Goal: Task Accomplishment & Management: Manage account settings

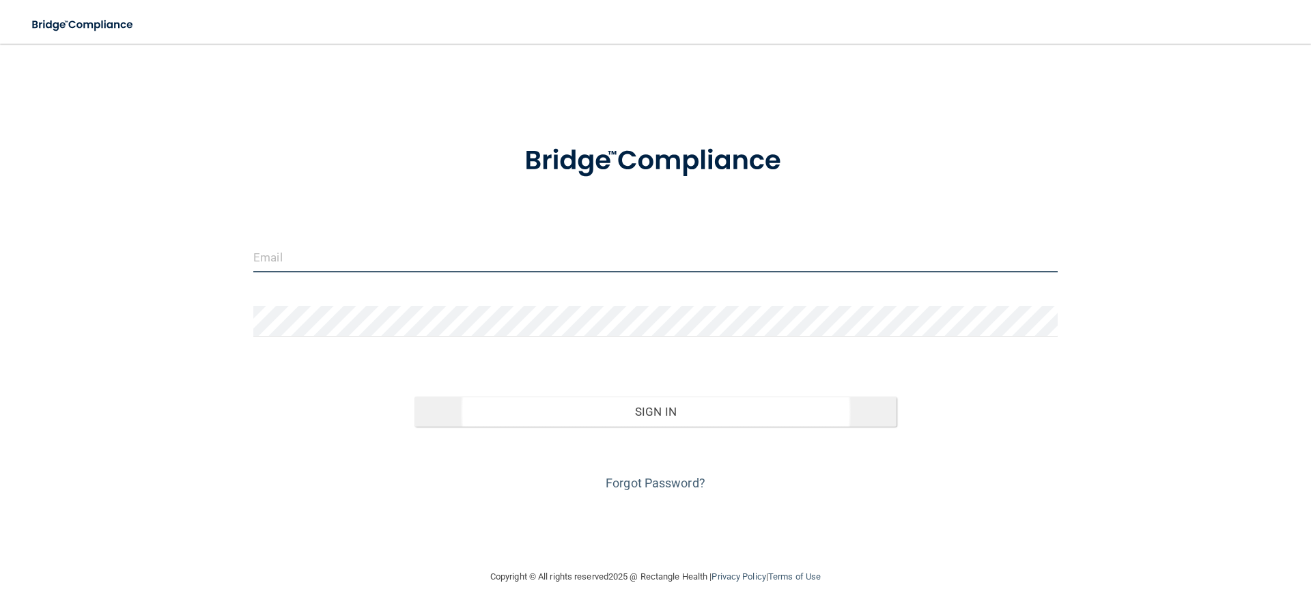
type input "[EMAIL_ADDRESS][DOMAIN_NAME]"
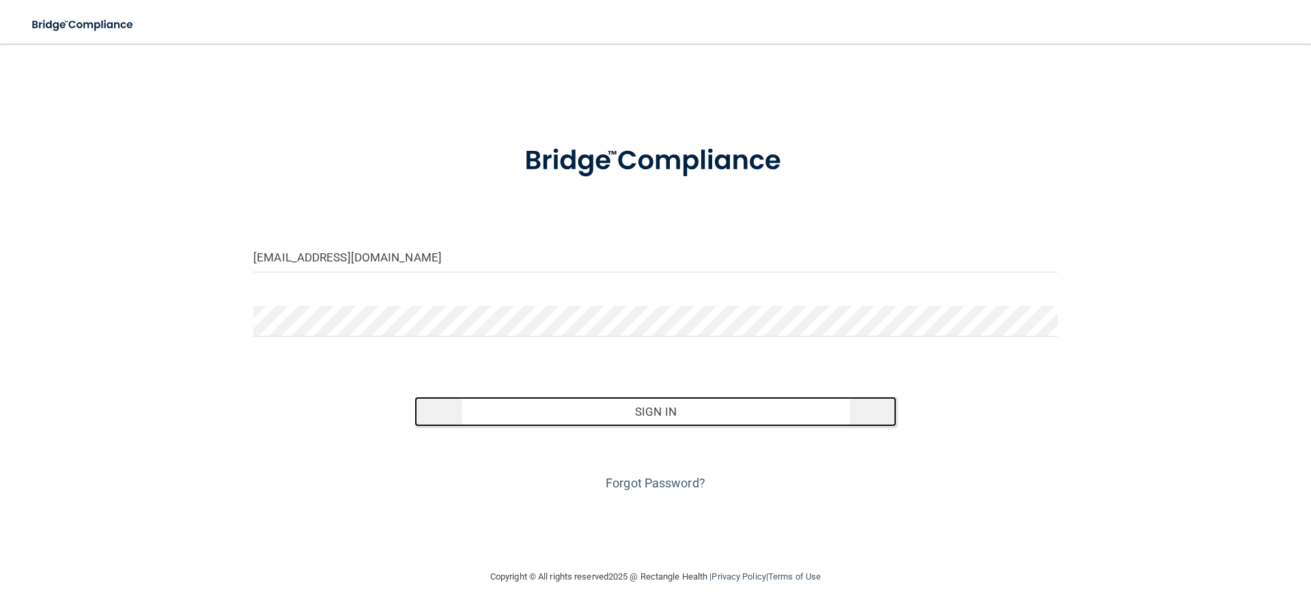
click at [662, 415] on button "Sign In" at bounding box center [656, 412] width 483 height 30
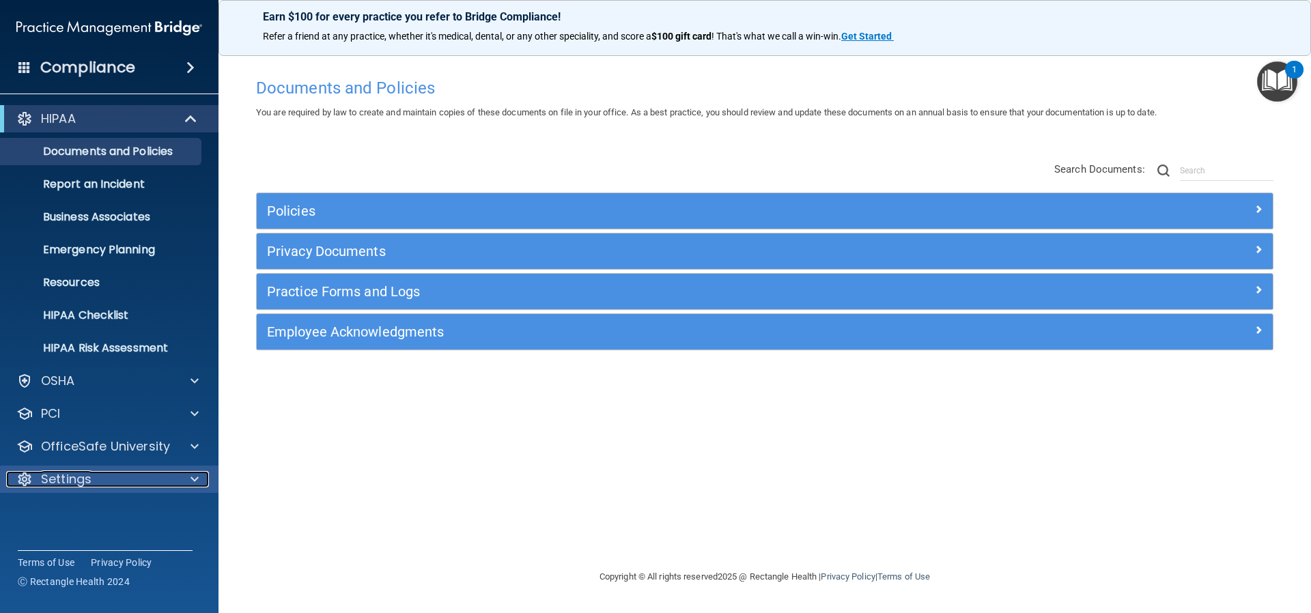
click at [79, 476] on p "Settings" at bounding box center [66, 479] width 51 height 16
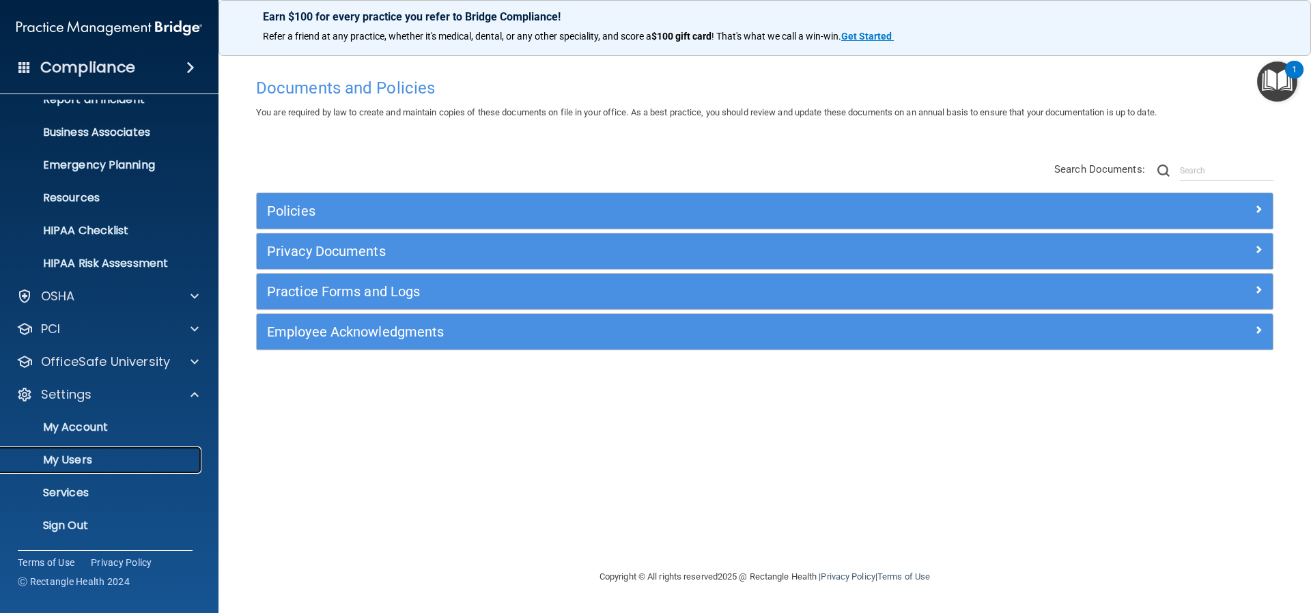
click at [84, 459] on p "My Users" at bounding box center [102, 460] width 186 height 14
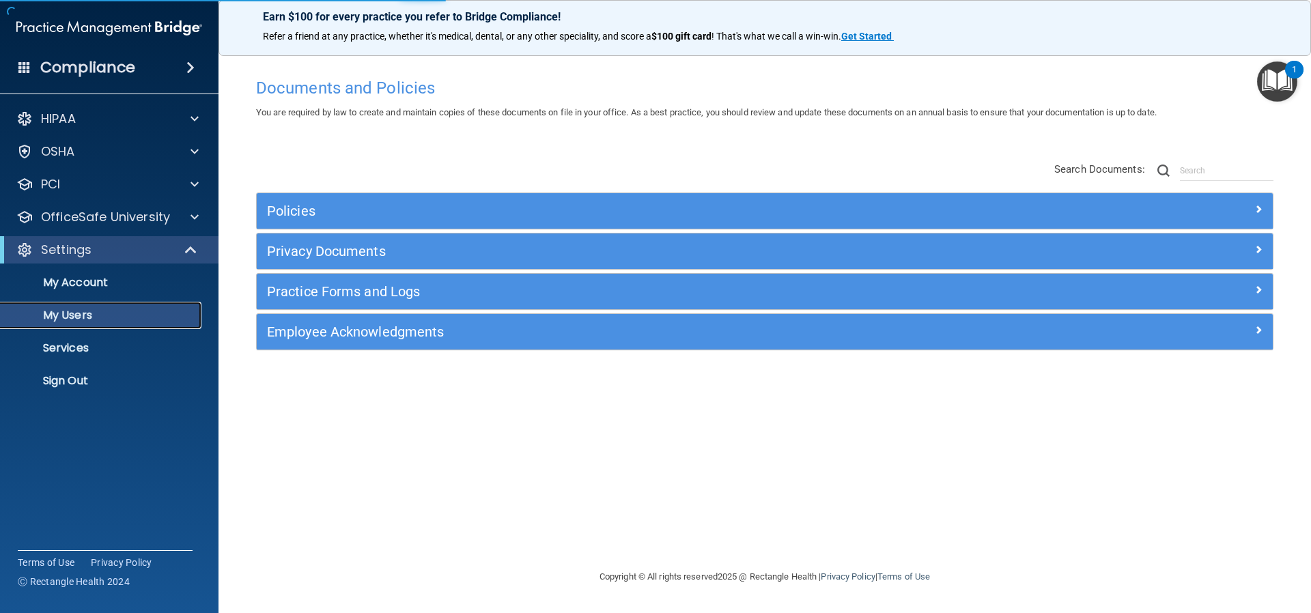
select select "20"
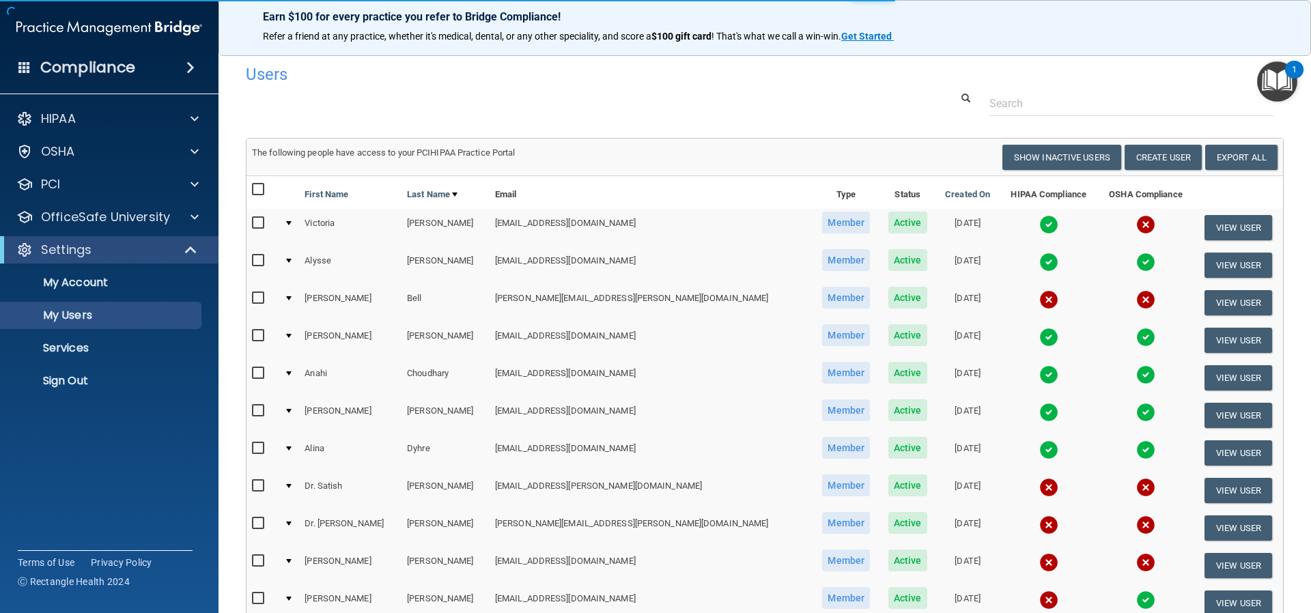
click at [1039, 223] on img at bounding box center [1048, 224] width 19 height 19
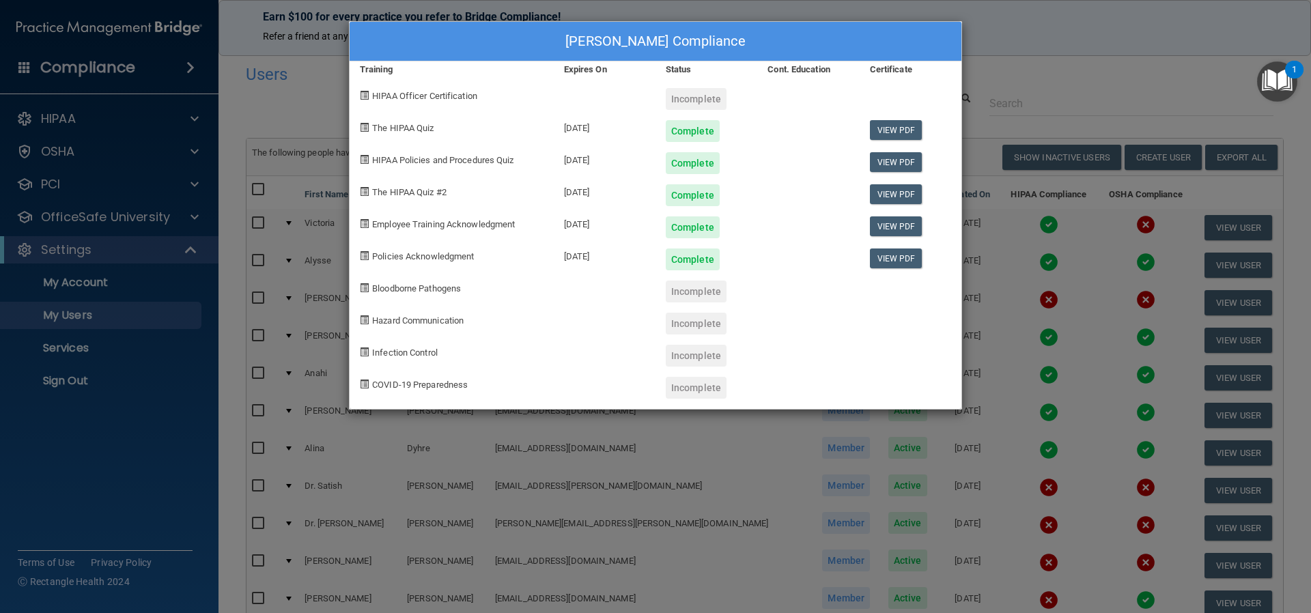
click at [1003, 40] on div "Victoria Alvarez's Compliance Training Expires On Status Cont. Education Certif…" at bounding box center [655, 306] width 1311 height 613
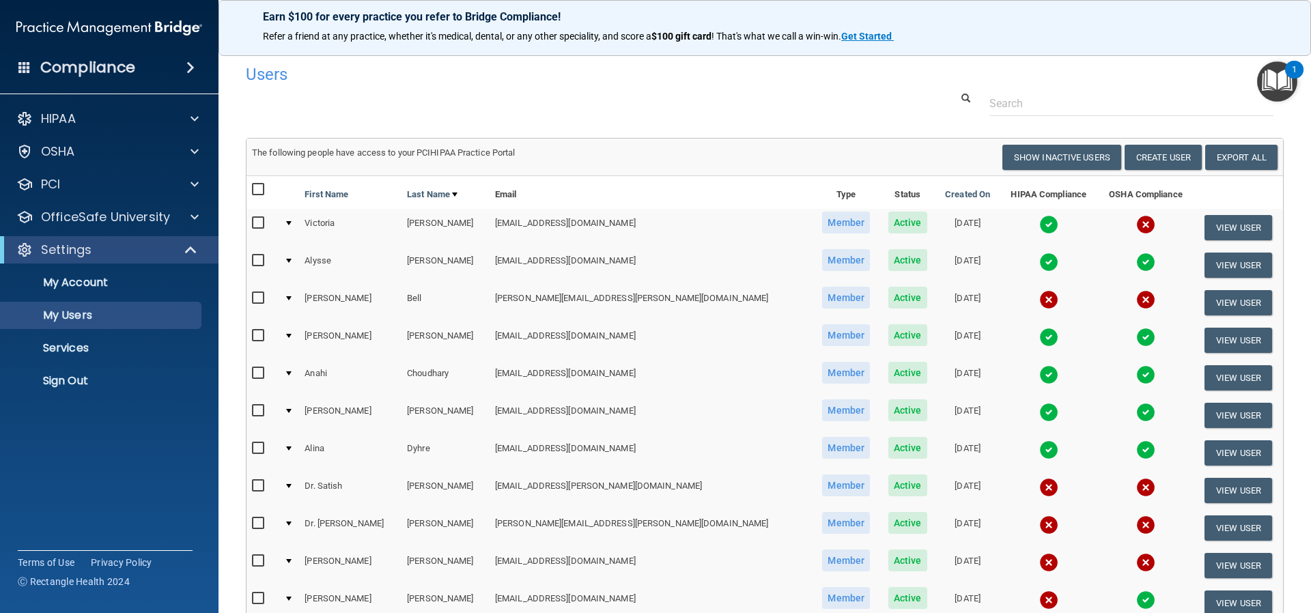
click at [1039, 223] on img at bounding box center [1048, 224] width 19 height 19
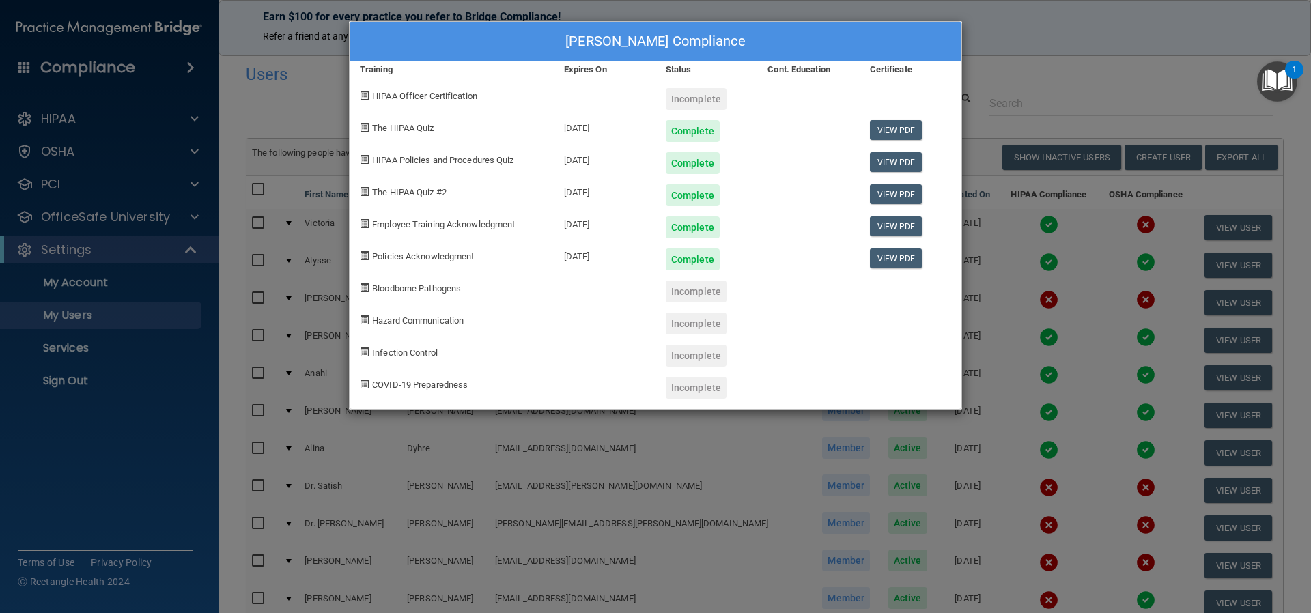
click at [1014, 33] on div "Victoria Alvarez's Compliance Training Expires On Status Cont. Education Certif…" at bounding box center [655, 306] width 1311 height 613
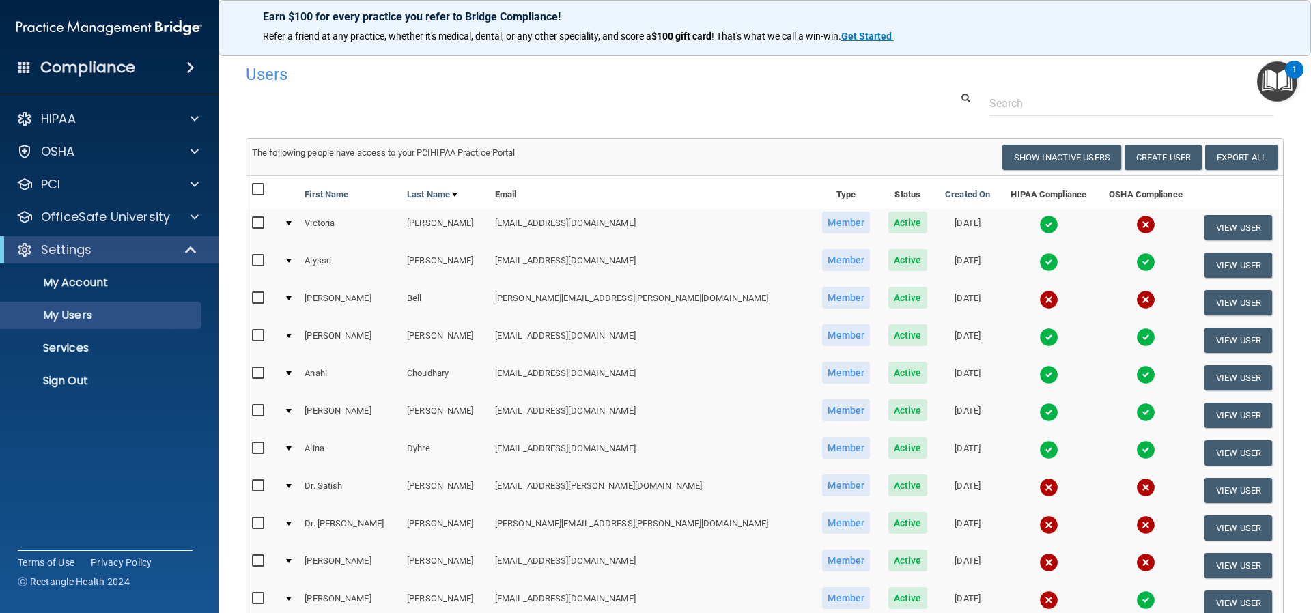
click at [1039, 562] on img at bounding box center [1048, 562] width 19 height 19
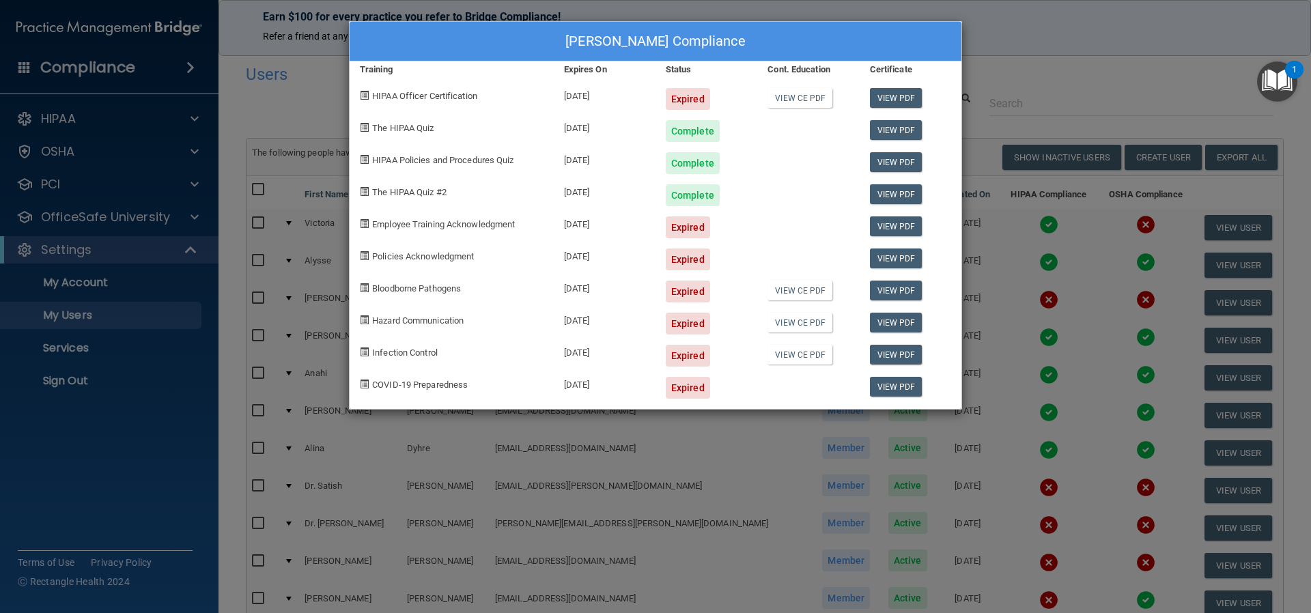
drag, startPoint x: 1033, startPoint y: 31, endPoint x: 1021, endPoint y: 43, distance: 16.9
click at [1033, 31] on div "Donna Howard's Compliance Training Expires On Status Cont. Education Certificat…" at bounding box center [655, 306] width 1311 height 613
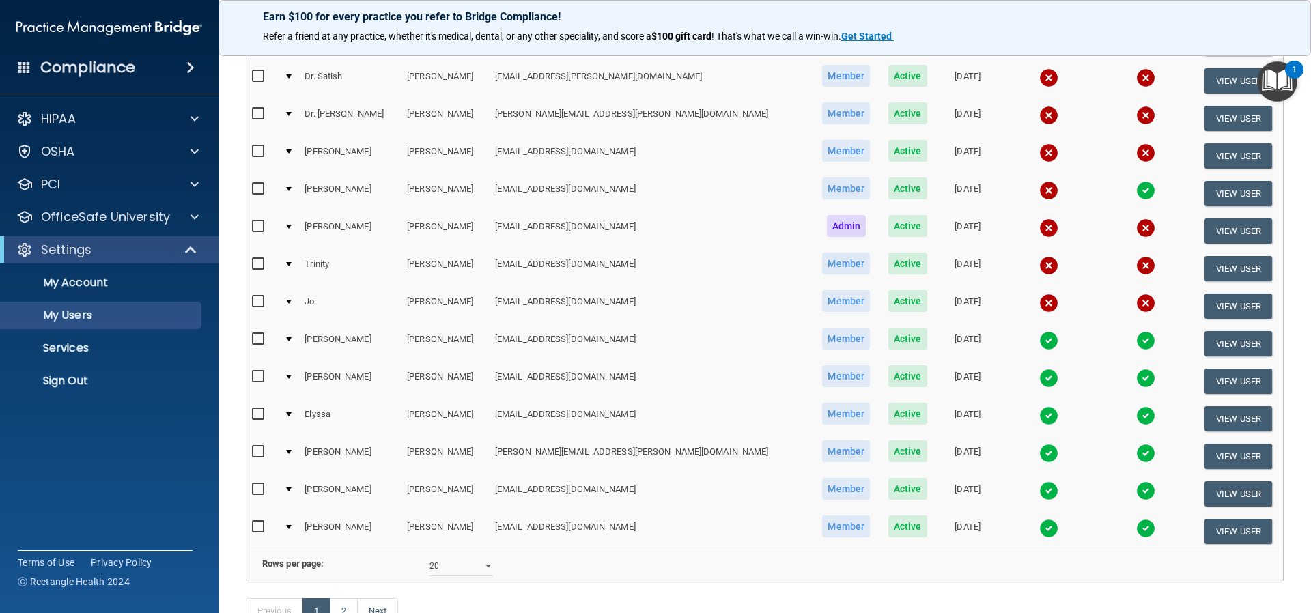
scroll to position [517, 0]
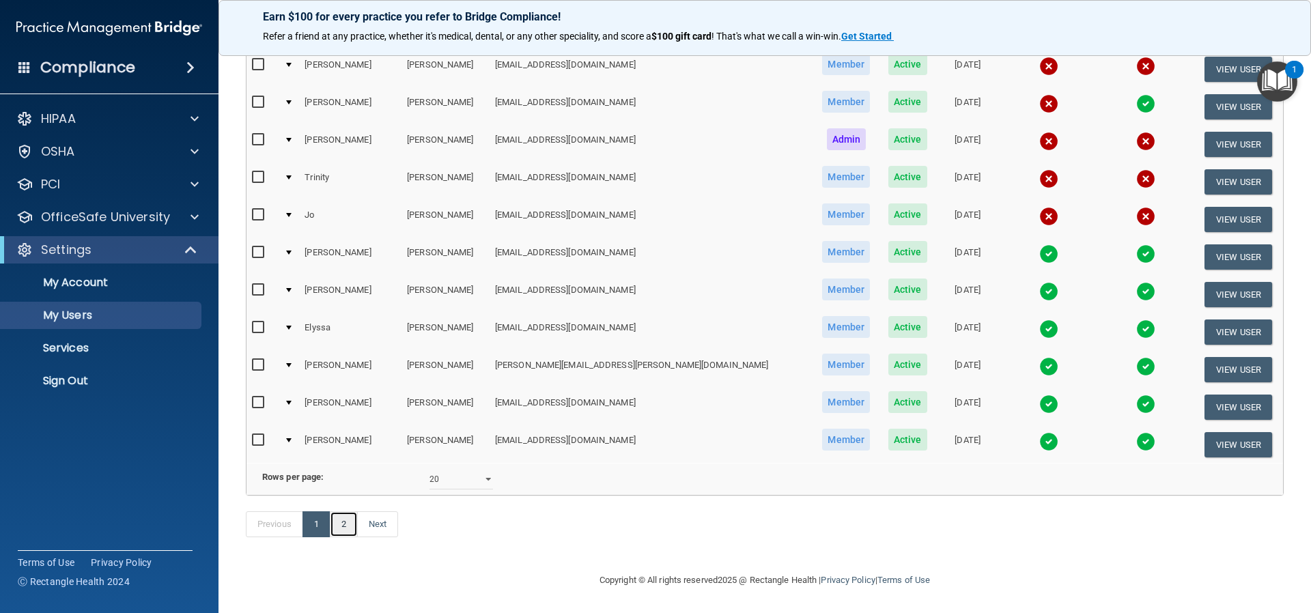
click at [346, 530] on link "2" at bounding box center [344, 525] width 28 height 26
select select "20"
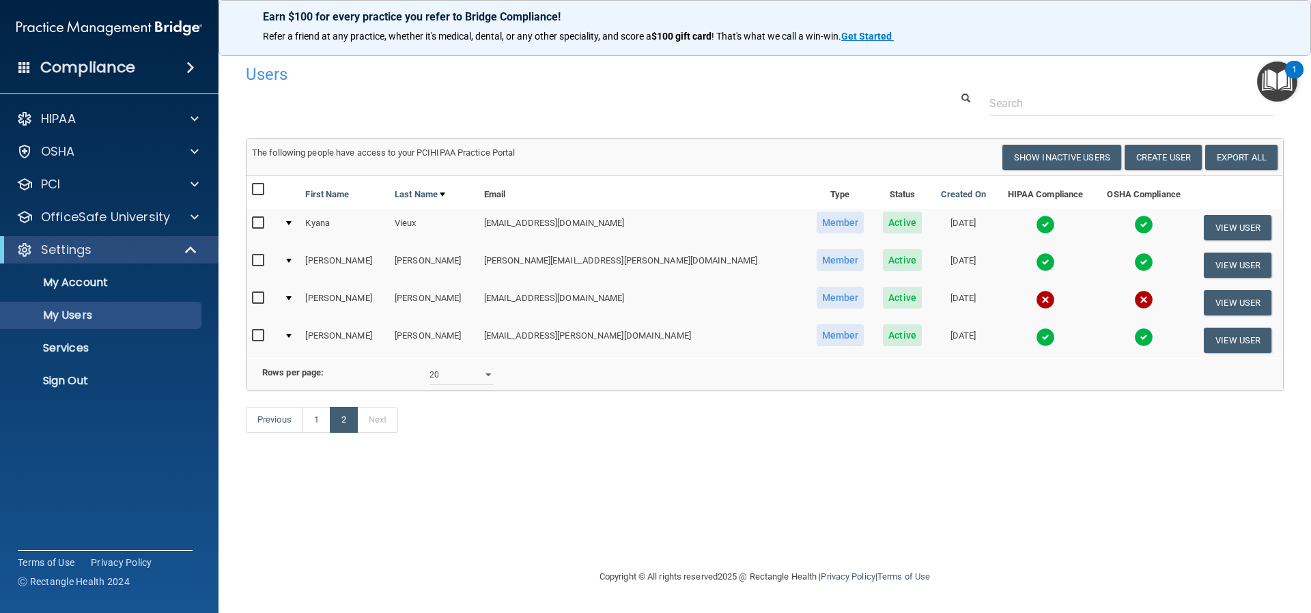
click at [1036, 259] on img at bounding box center [1045, 262] width 19 height 19
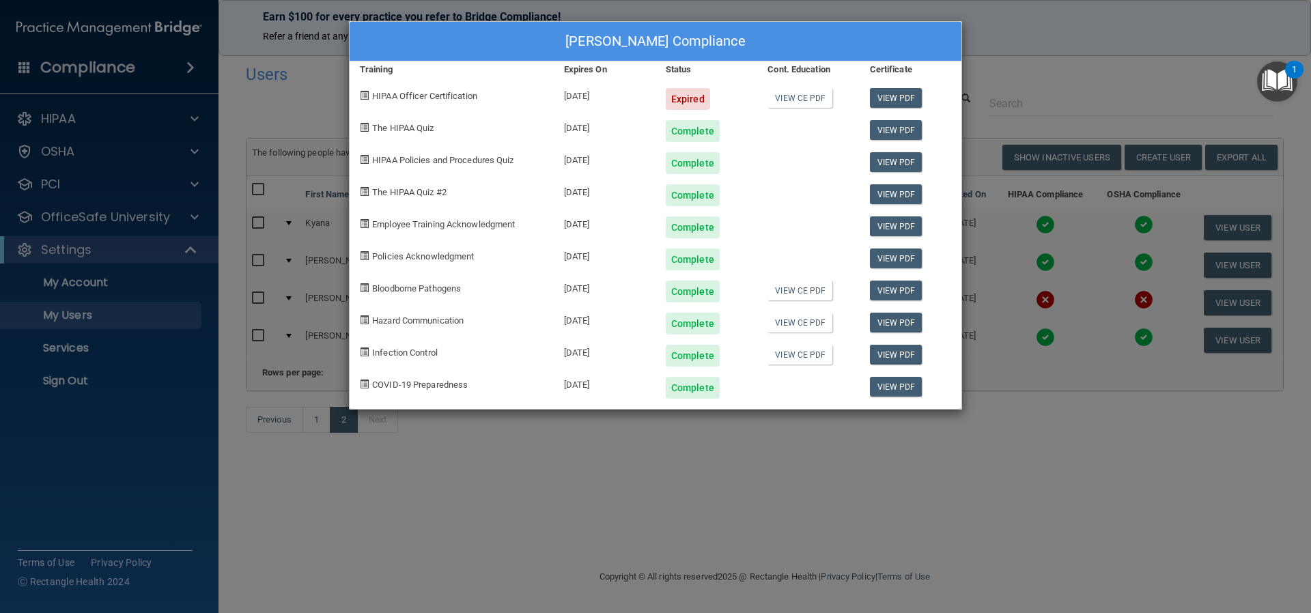
click at [1060, 43] on div "Michelle Vincent's Compliance Training Expires On Status Cont. Education Certif…" at bounding box center [655, 306] width 1311 height 613
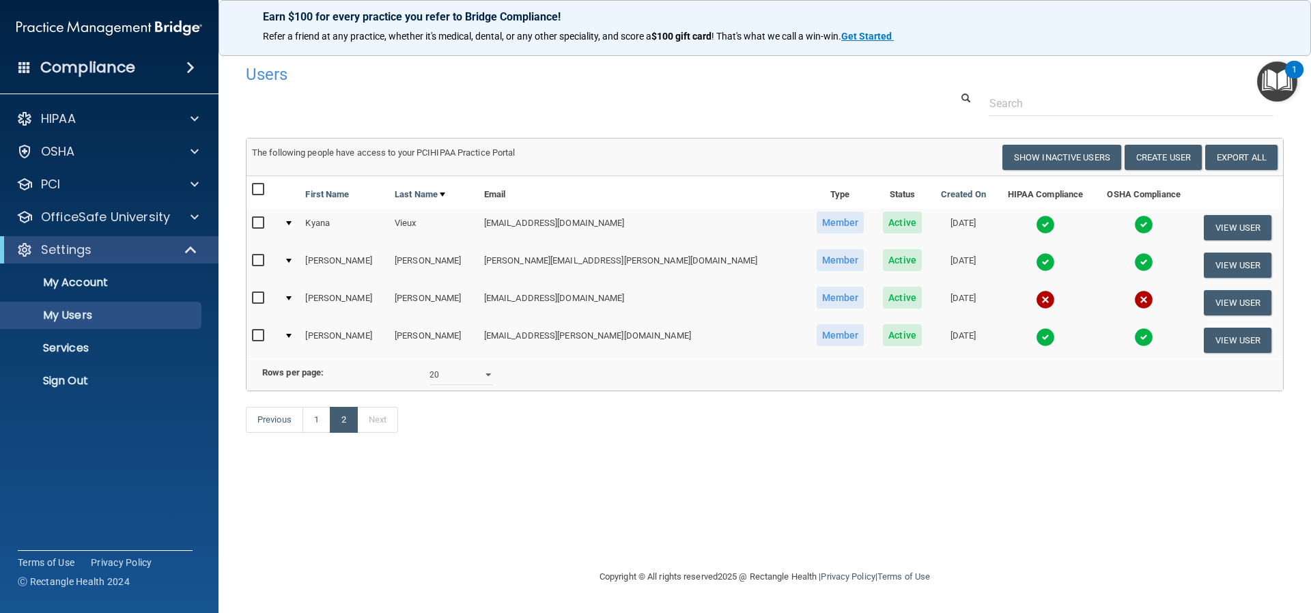
click at [1036, 298] on img at bounding box center [1045, 299] width 19 height 19
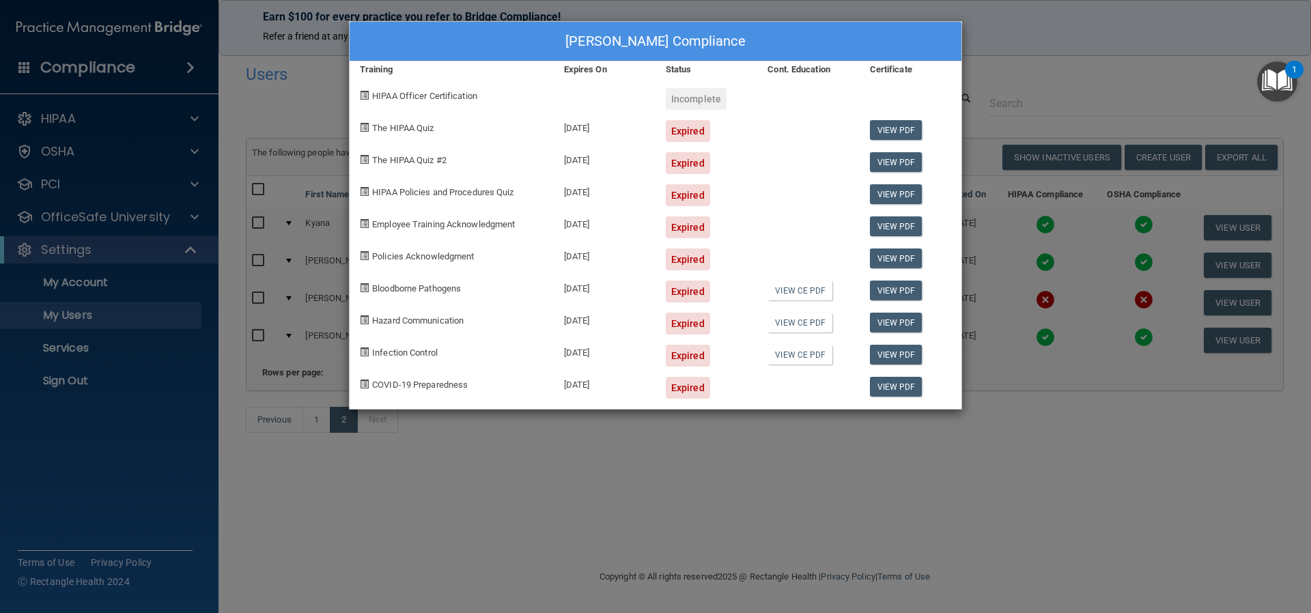
click at [898, 471] on div "Tina Walters's Compliance Training Expires On Status Cont. Education Certificat…" at bounding box center [655, 306] width 1311 height 613
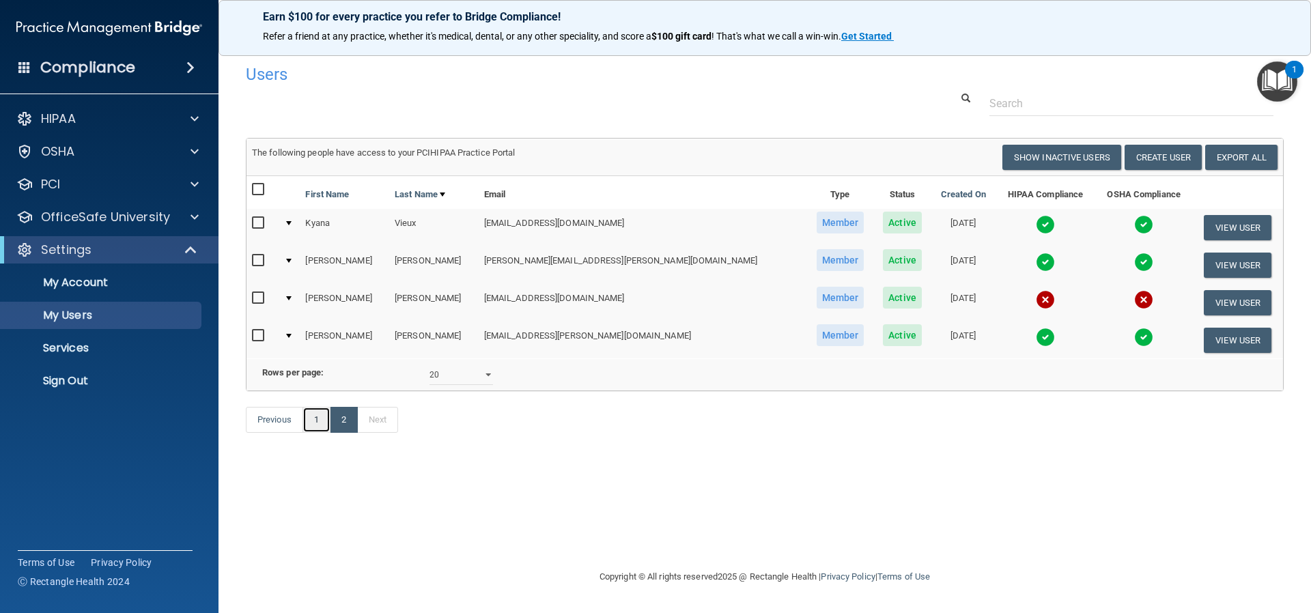
click at [318, 433] on link "1" at bounding box center [317, 420] width 28 height 26
select select "20"
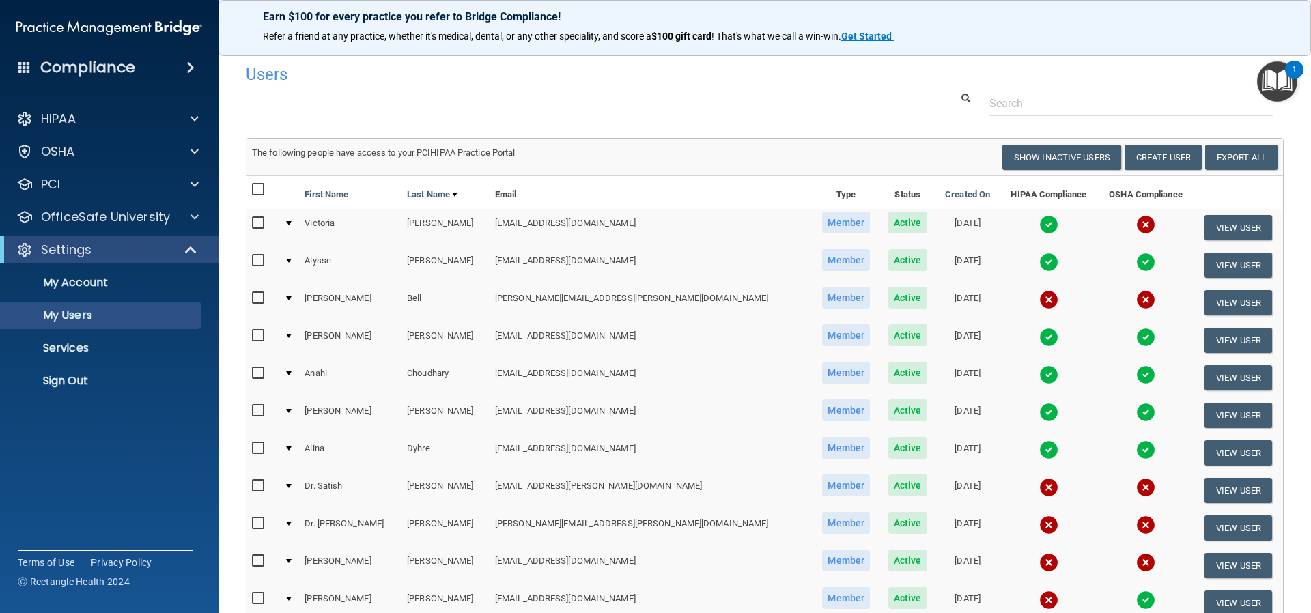
click at [1039, 451] on img at bounding box center [1048, 450] width 19 height 19
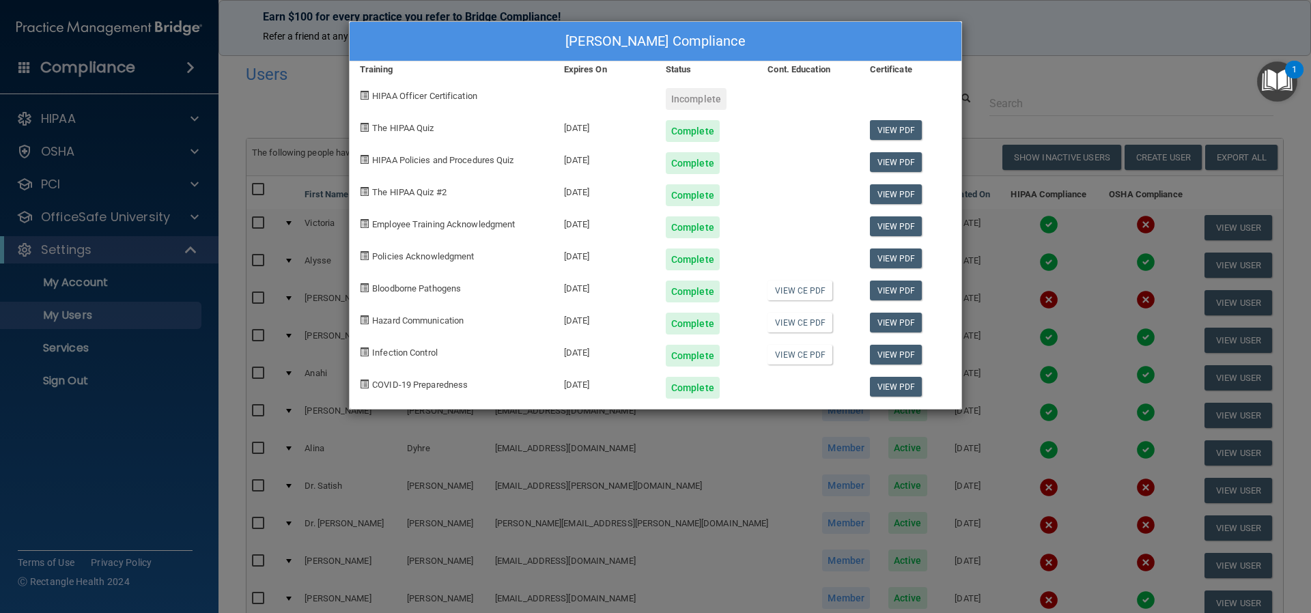
click at [1003, 28] on div "Alina Dyhre's Compliance Training Expires On Status Cont. Education Certificate…" at bounding box center [655, 306] width 1311 height 613
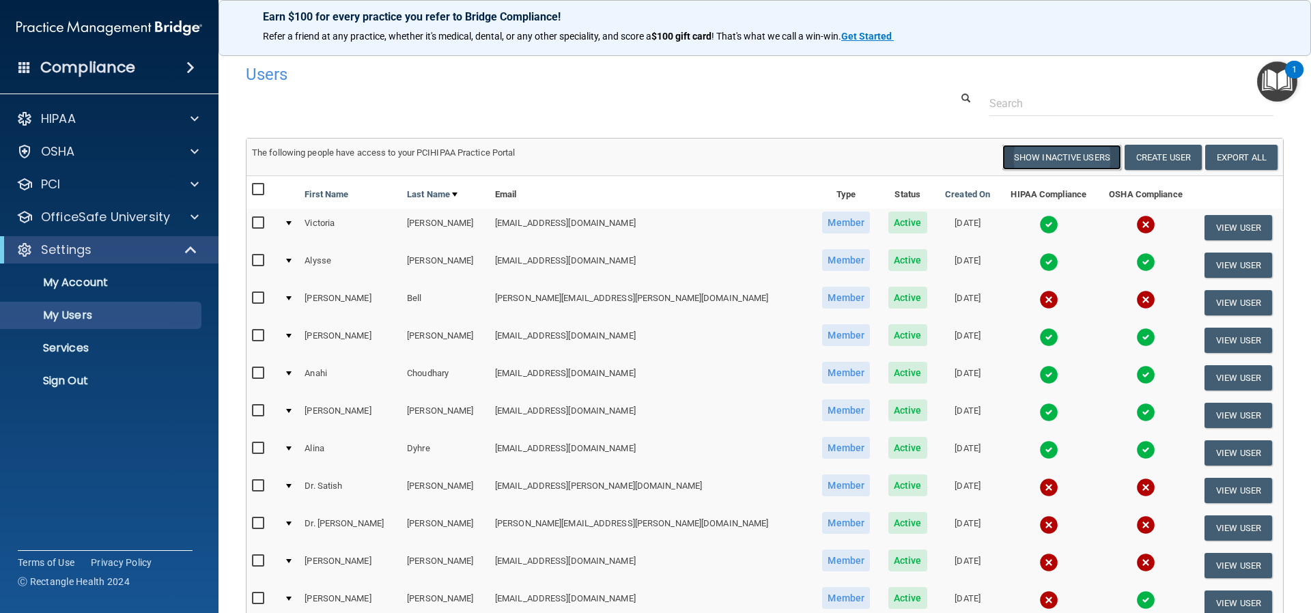
click at [1038, 154] on button "Show Inactive Users" at bounding box center [1062, 157] width 119 height 25
select select "20"
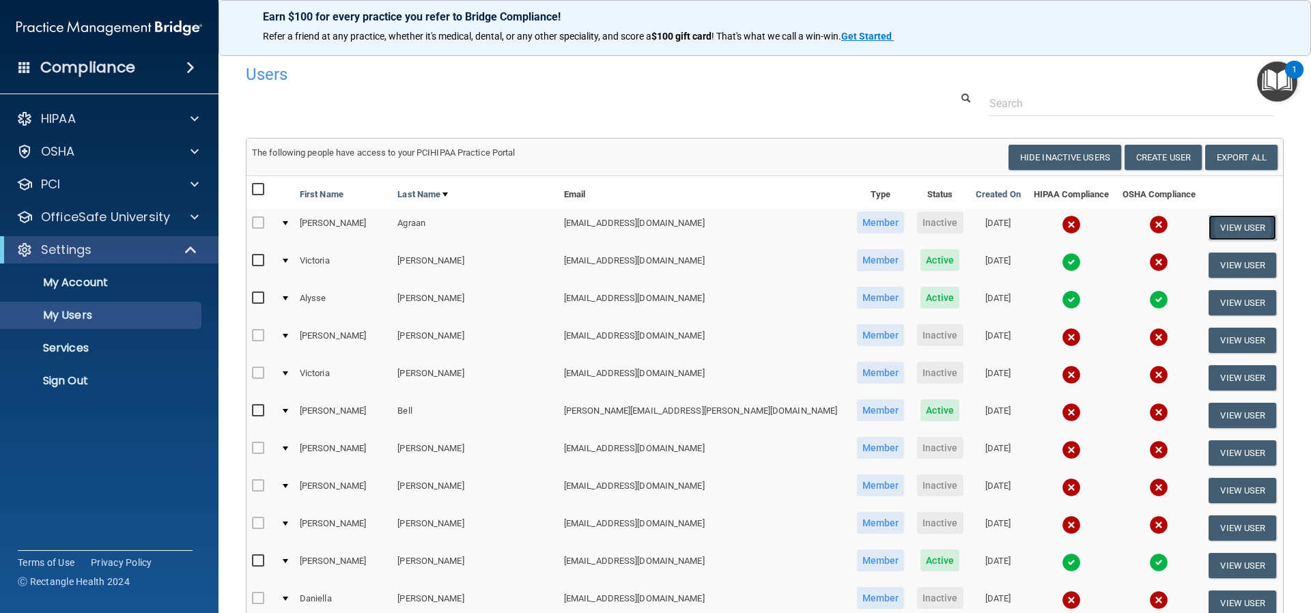
click at [1220, 225] on button "View User" at bounding box center [1243, 227] width 68 height 25
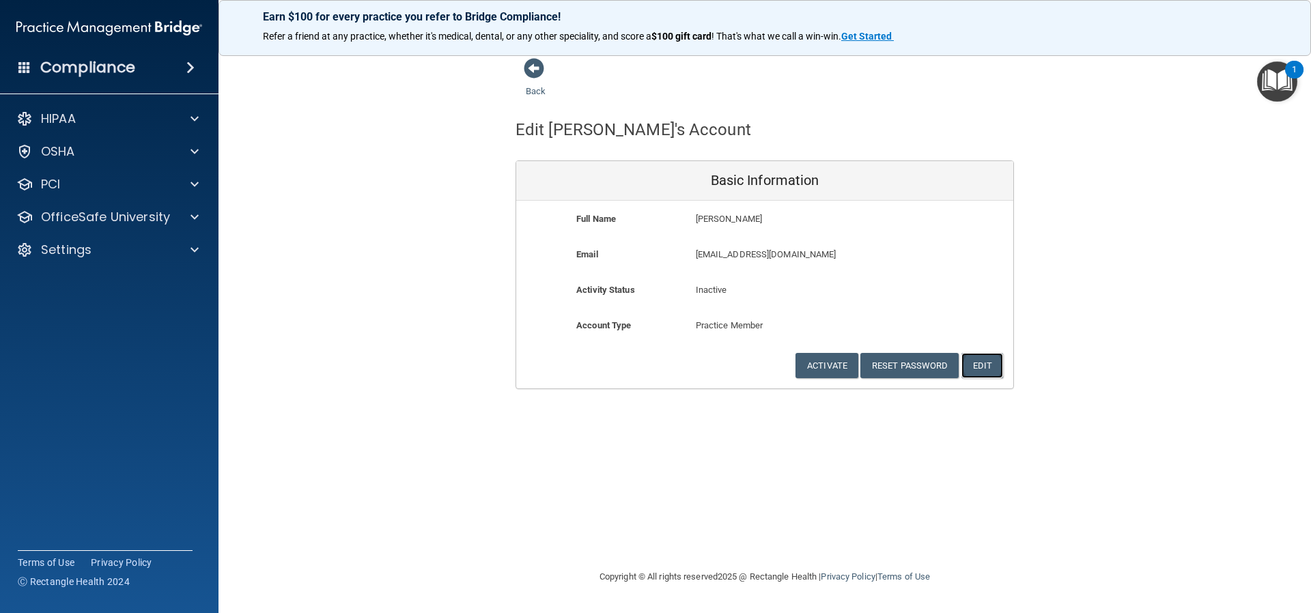
click at [984, 369] on button "Edit" at bounding box center [983, 365] width 42 height 25
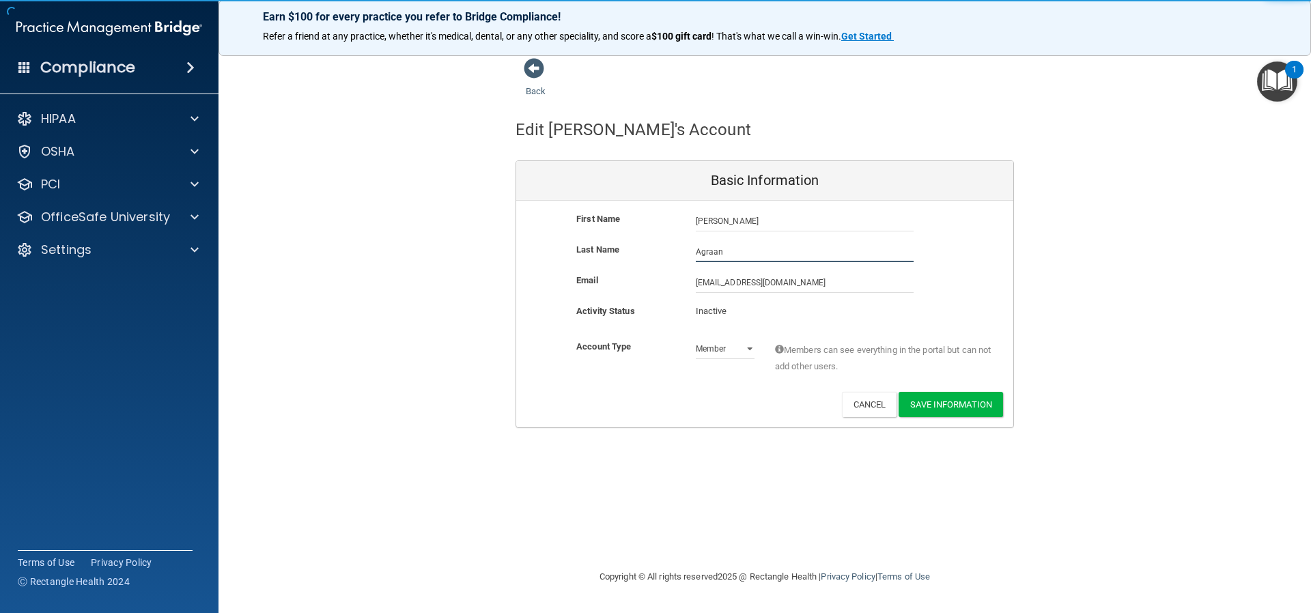
drag, startPoint x: 733, startPoint y: 252, endPoint x: 687, endPoint y: 245, distance: 46.3
click at [687, 245] on div "Agraan" at bounding box center [805, 252] width 238 height 20
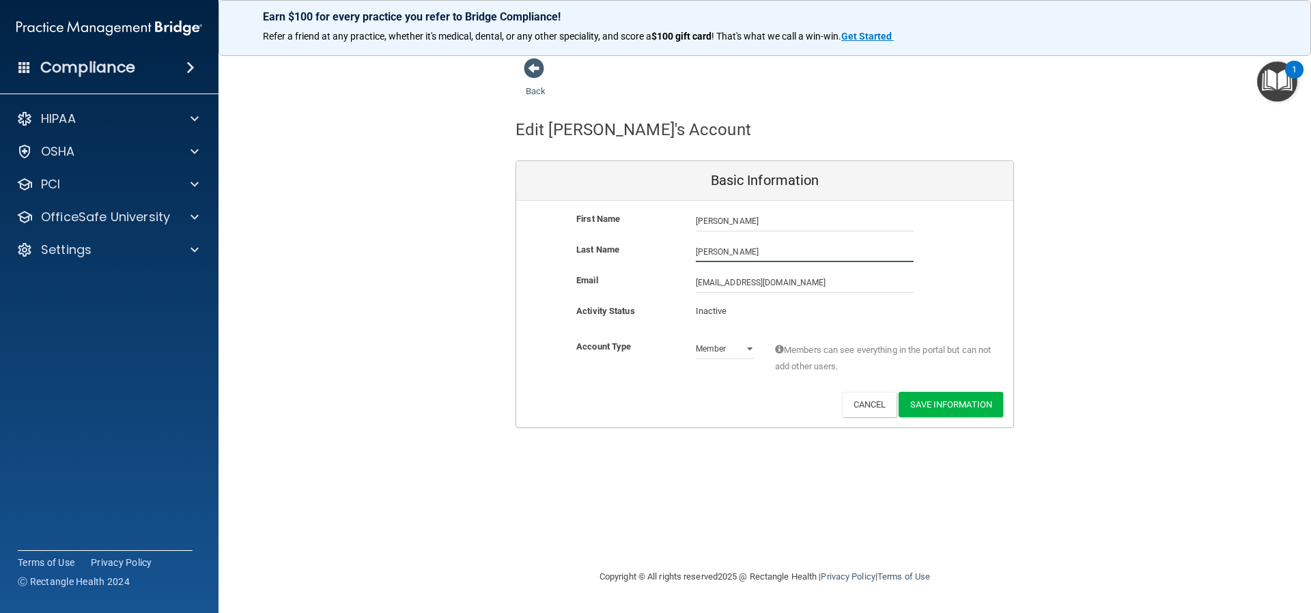
type input "O'Neill"
click at [725, 313] on p "Inactive" at bounding box center [725, 311] width 59 height 16
click at [817, 313] on div "Activity Status Inactive Inactive" at bounding box center [764, 315] width 497 height 25
click at [747, 351] on select "Admin Member" at bounding box center [725, 349] width 59 height 20
click at [696, 339] on select "Admin Member" at bounding box center [725, 349] width 59 height 20
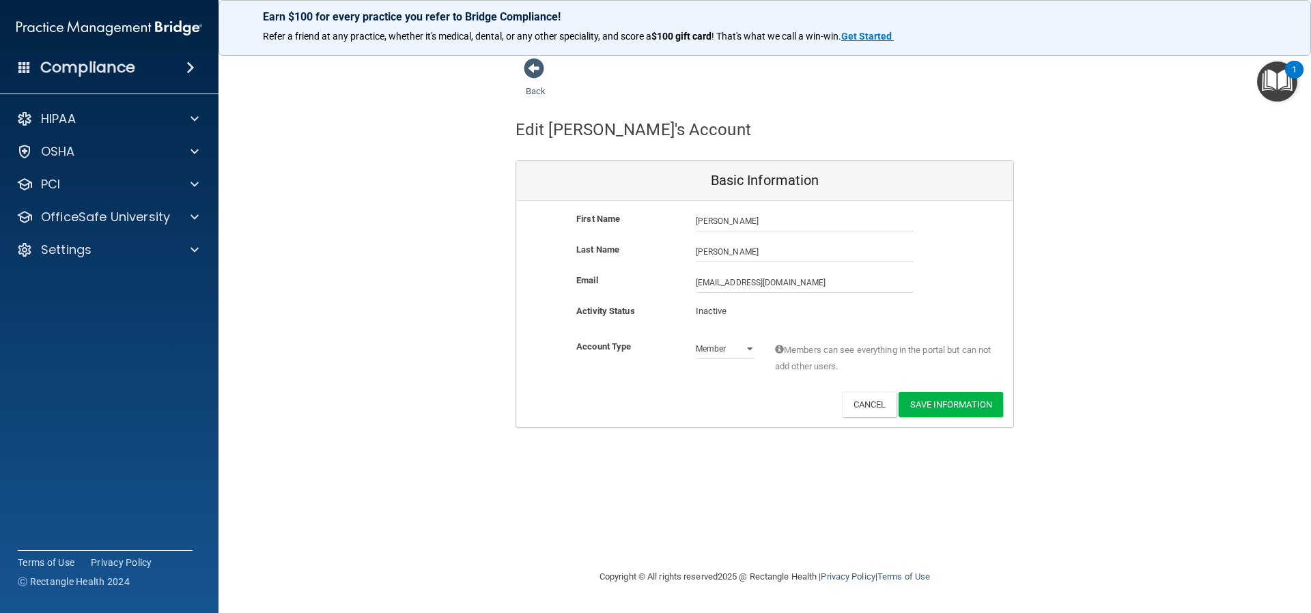
click at [736, 309] on p "Inactive" at bounding box center [725, 311] width 59 height 16
click at [936, 401] on button "Save Information" at bounding box center [951, 404] width 104 height 25
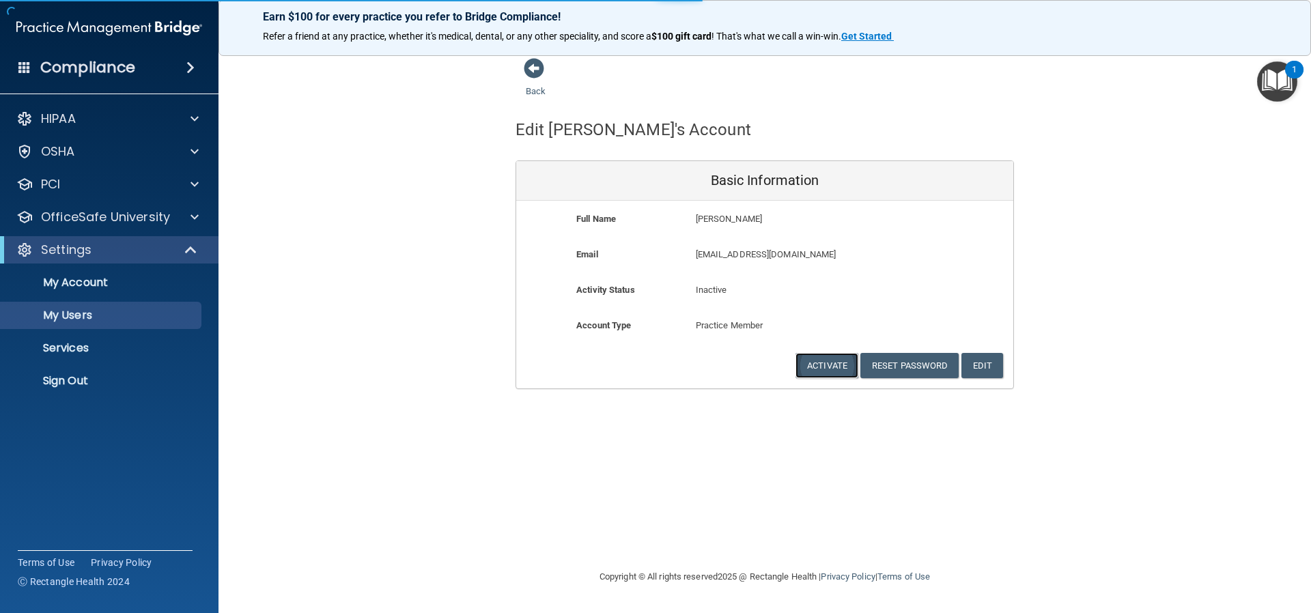
click at [820, 363] on button "Activate" at bounding box center [827, 365] width 63 height 25
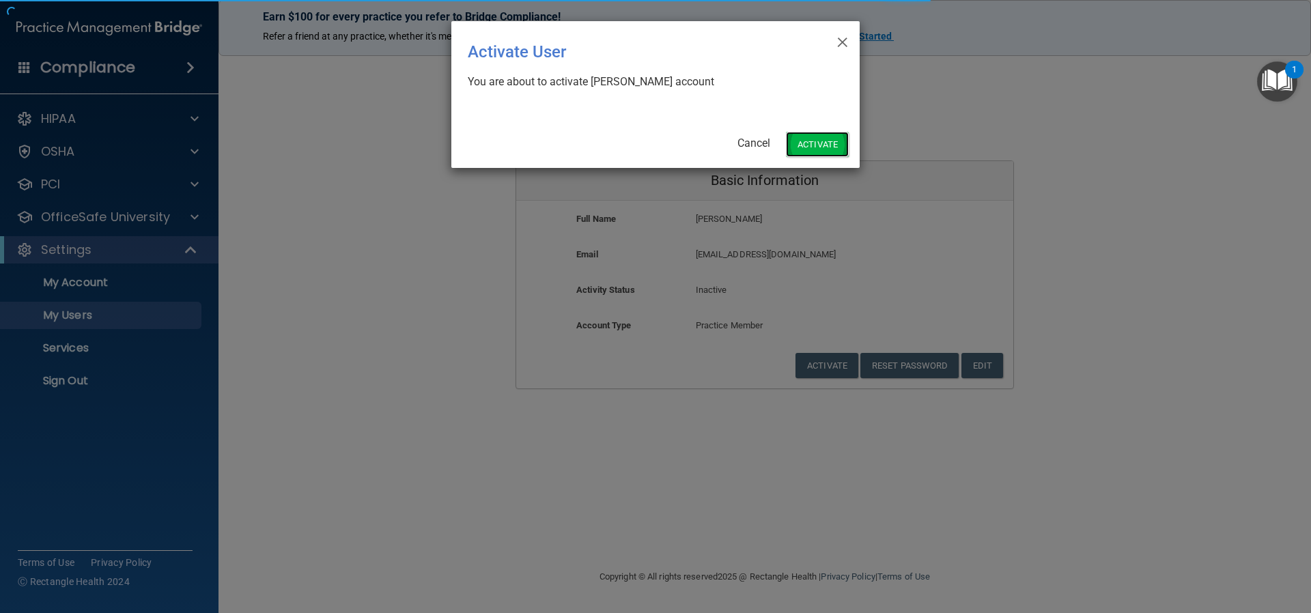
click at [815, 140] on button "Activate" at bounding box center [817, 144] width 63 height 25
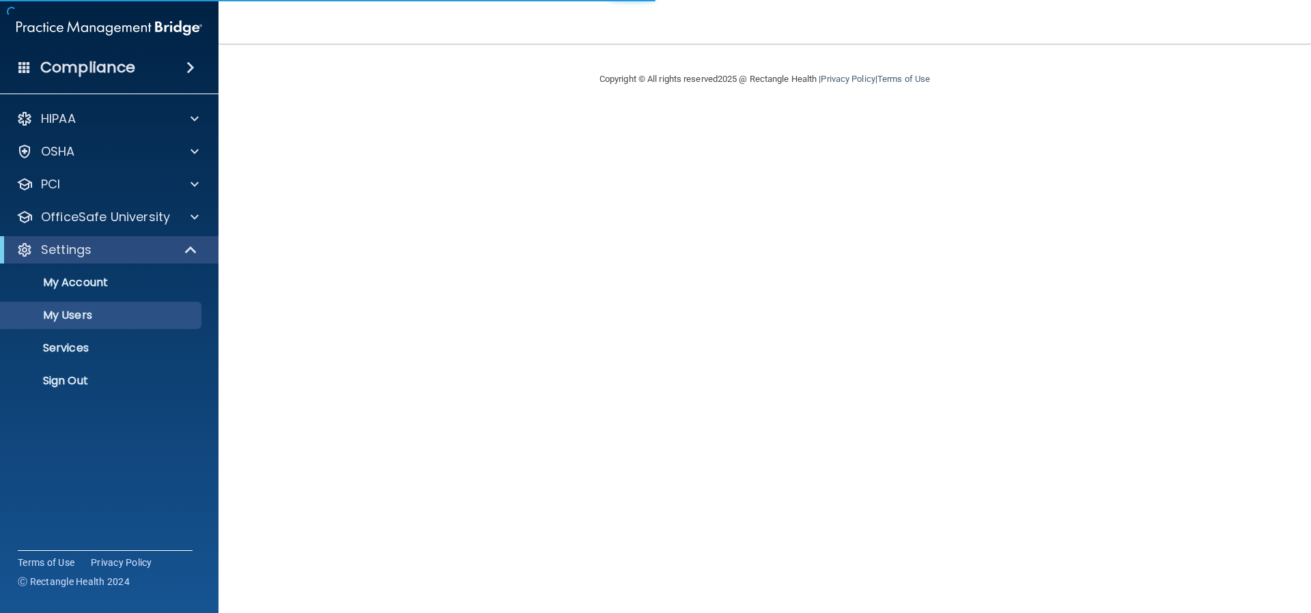
select select "20"
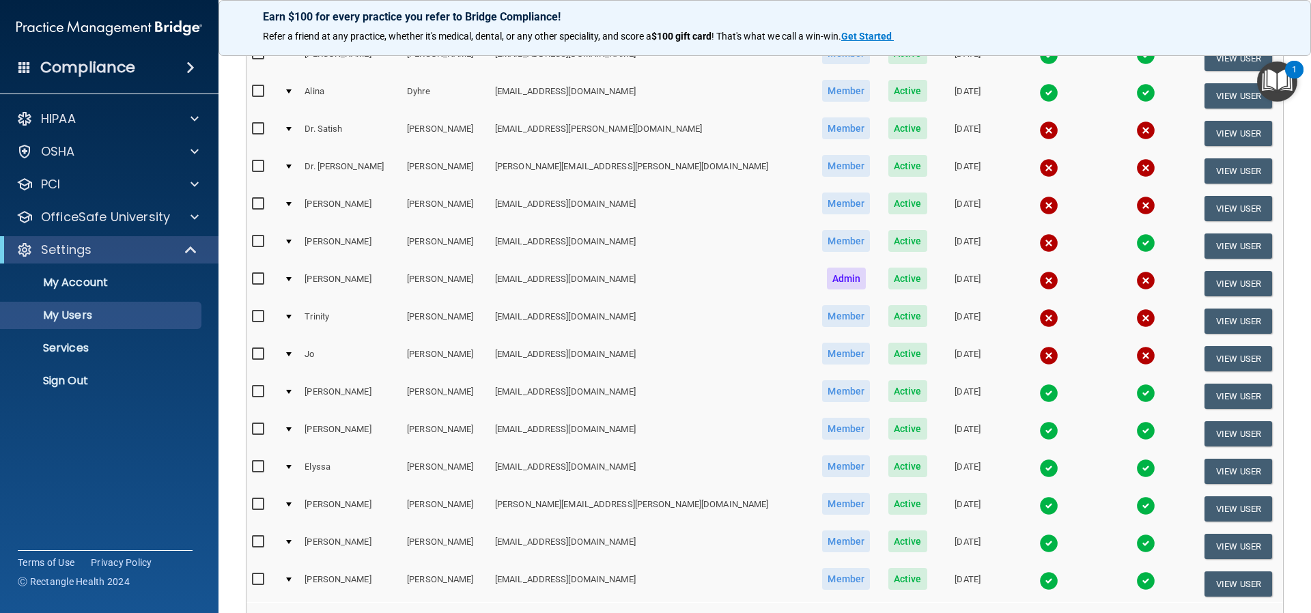
scroll to position [546, 0]
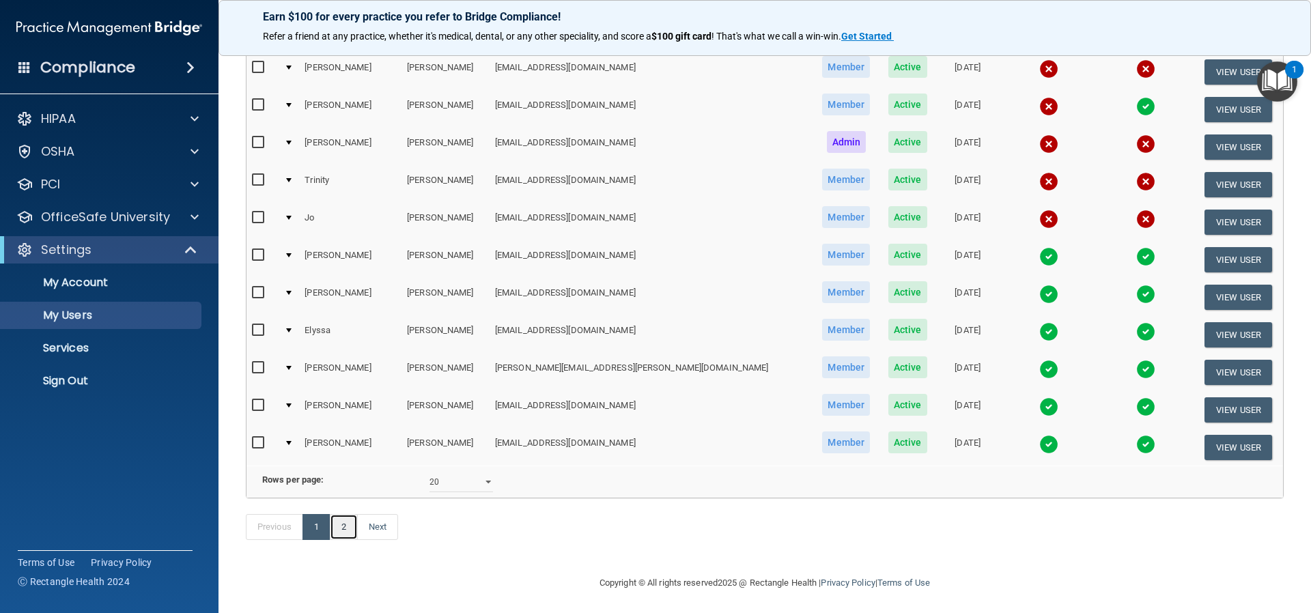
click at [344, 540] on link "2" at bounding box center [344, 527] width 28 height 26
select select "20"
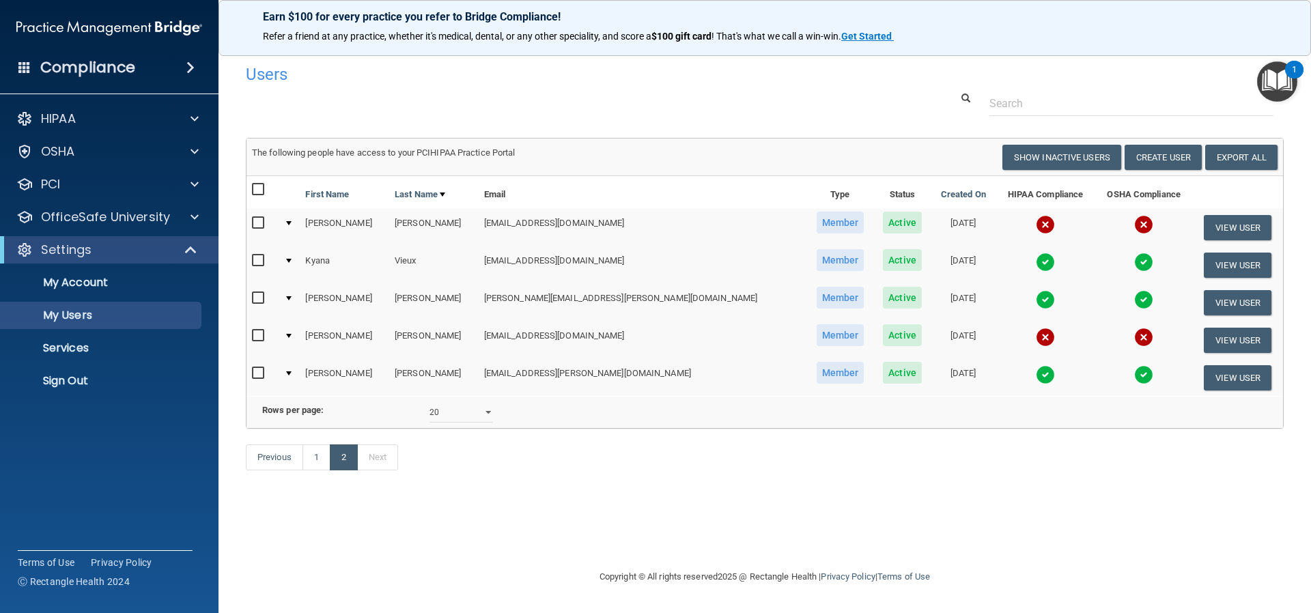
click at [1036, 222] on img at bounding box center [1045, 224] width 19 height 19
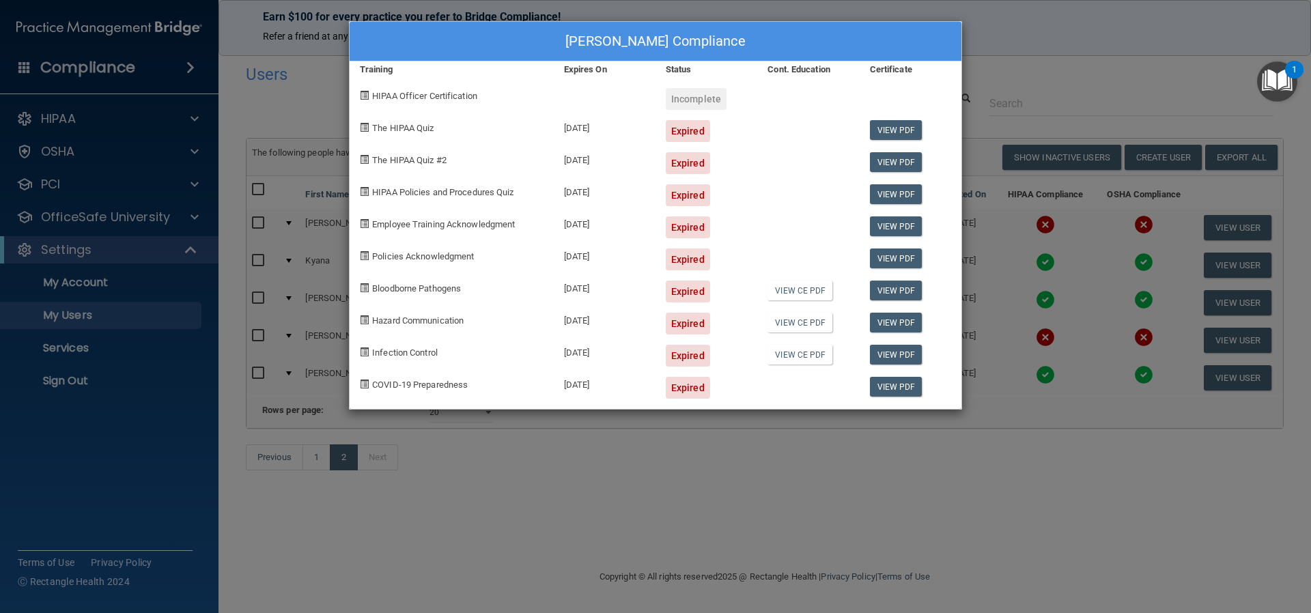
click at [475, 498] on div "Aida O'Neill's Compliance Training Expires On Status Cont. Education Certificat…" at bounding box center [655, 306] width 1311 height 613
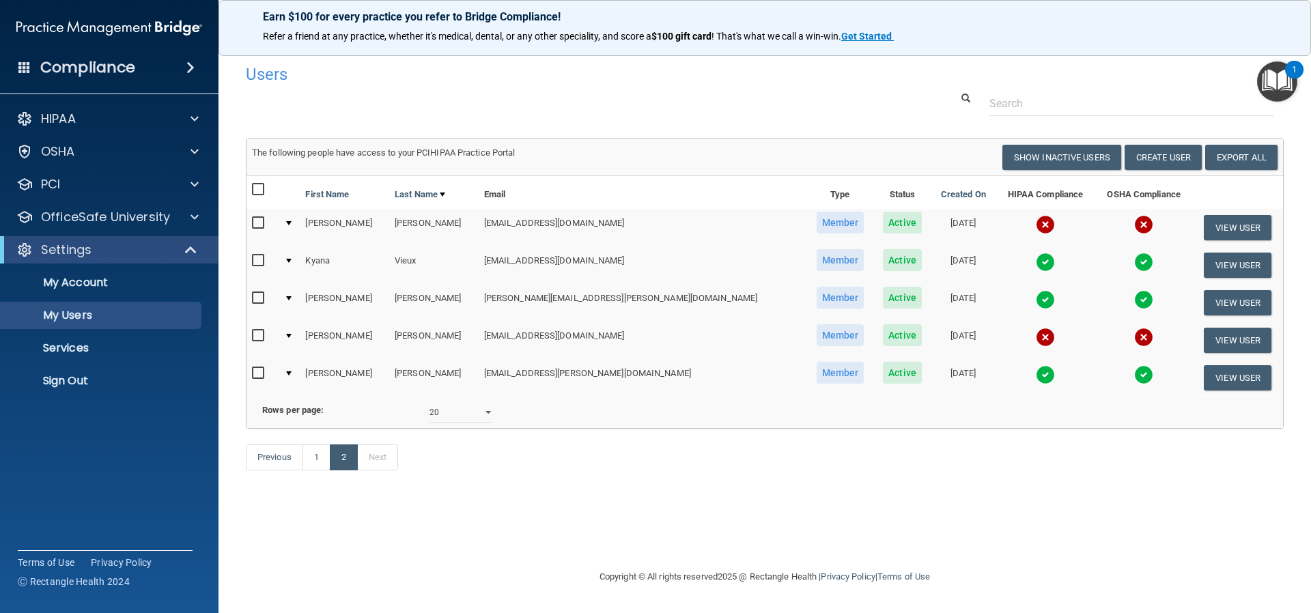
click at [1018, 33] on p "Refer a friend at any practice, whether it's medical, dental, or any other spec…" at bounding box center [765, 37] width 1004 height 14
click at [1036, 227] on img at bounding box center [1045, 224] width 19 height 19
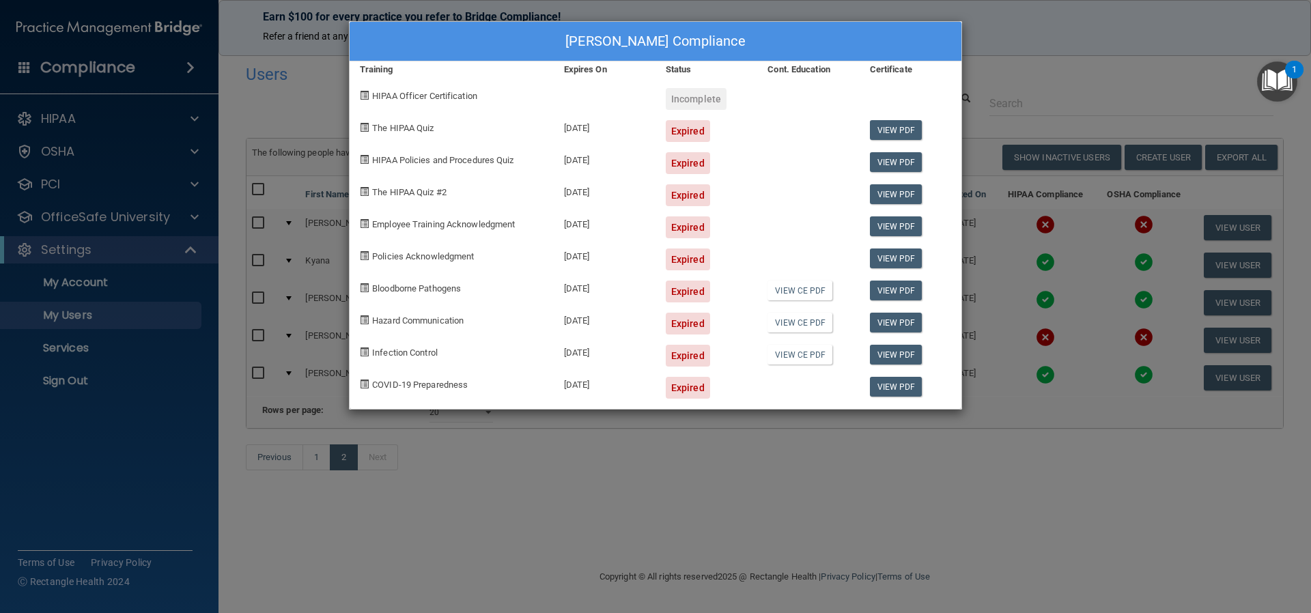
click at [1032, 44] on div "Aida O'Neill's Compliance Training Expires On Status Cont. Education Certificat…" at bounding box center [655, 306] width 1311 height 613
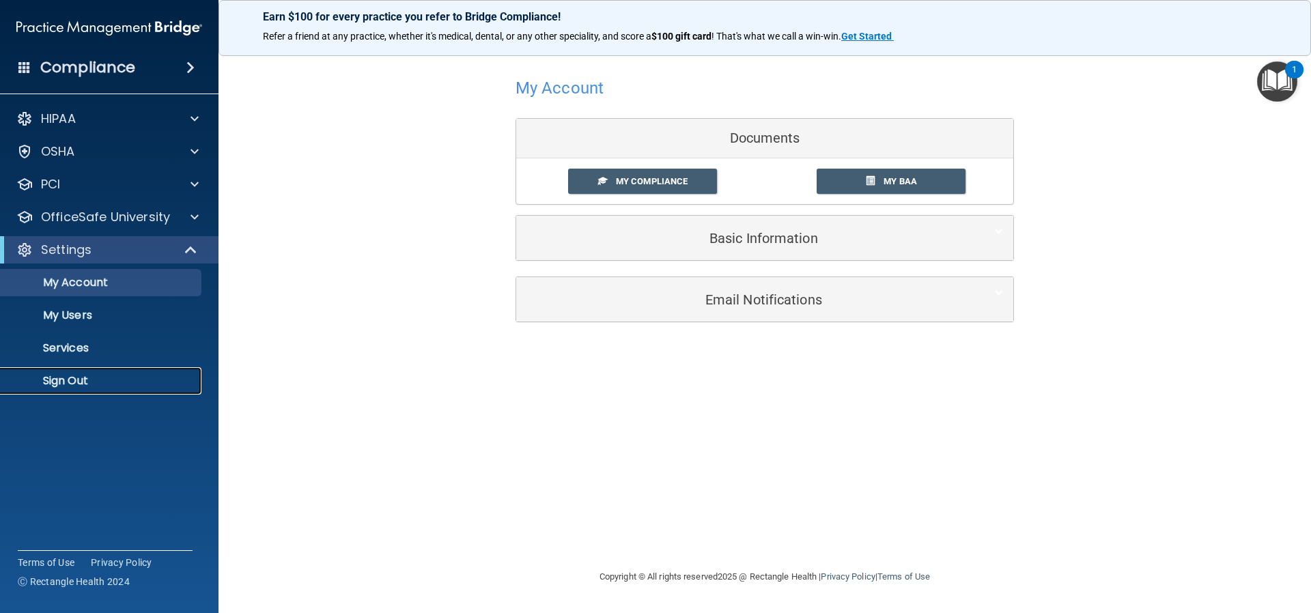
click at [64, 383] on p "Sign Out" at bounding box center [102, 381] width 186 height 14
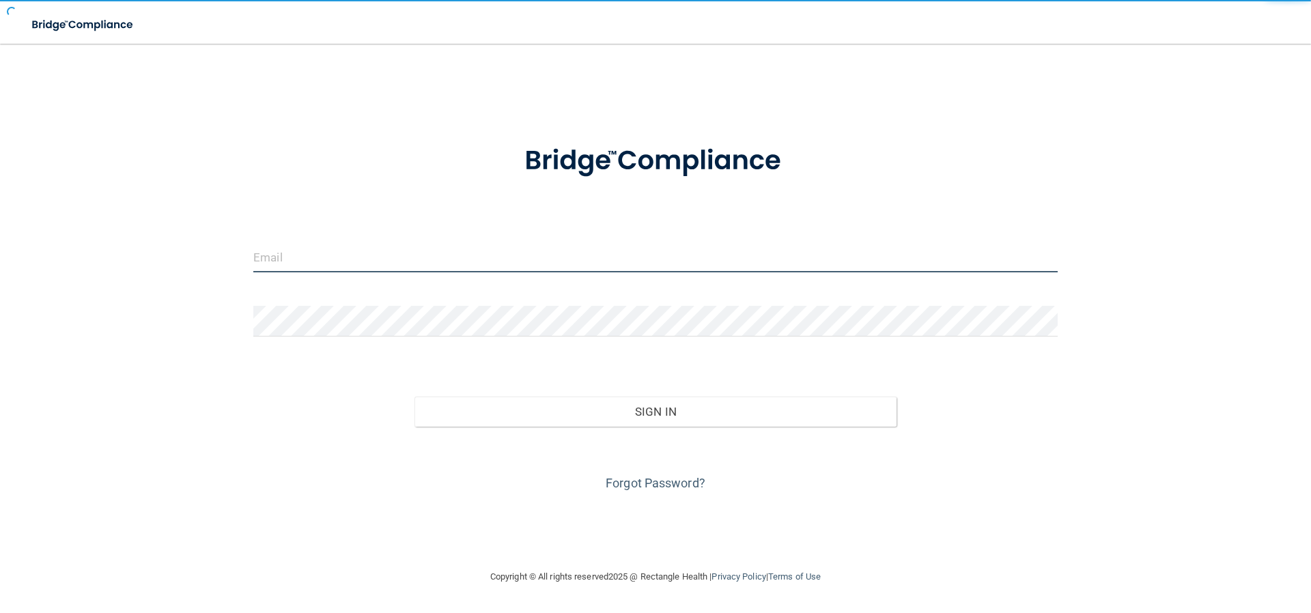
type input "[EMAIL_ADDRESS][DOMAIN_NAME]"
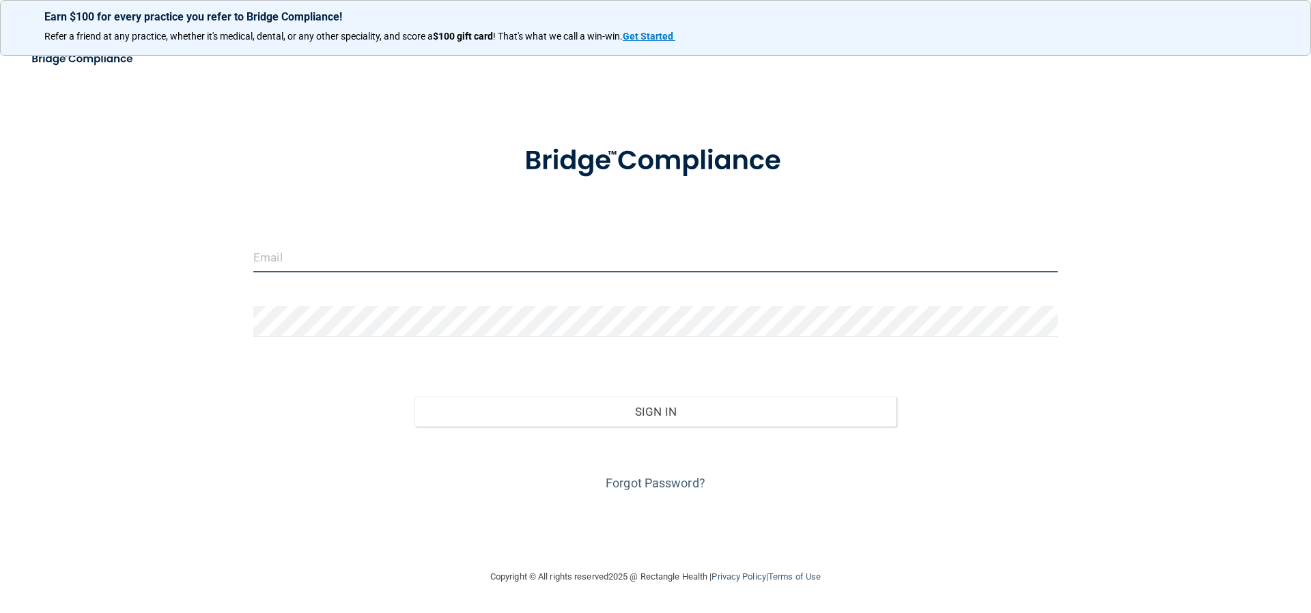
type input "[EMAIL_ADDRESS][DOMAIN_NAME]"
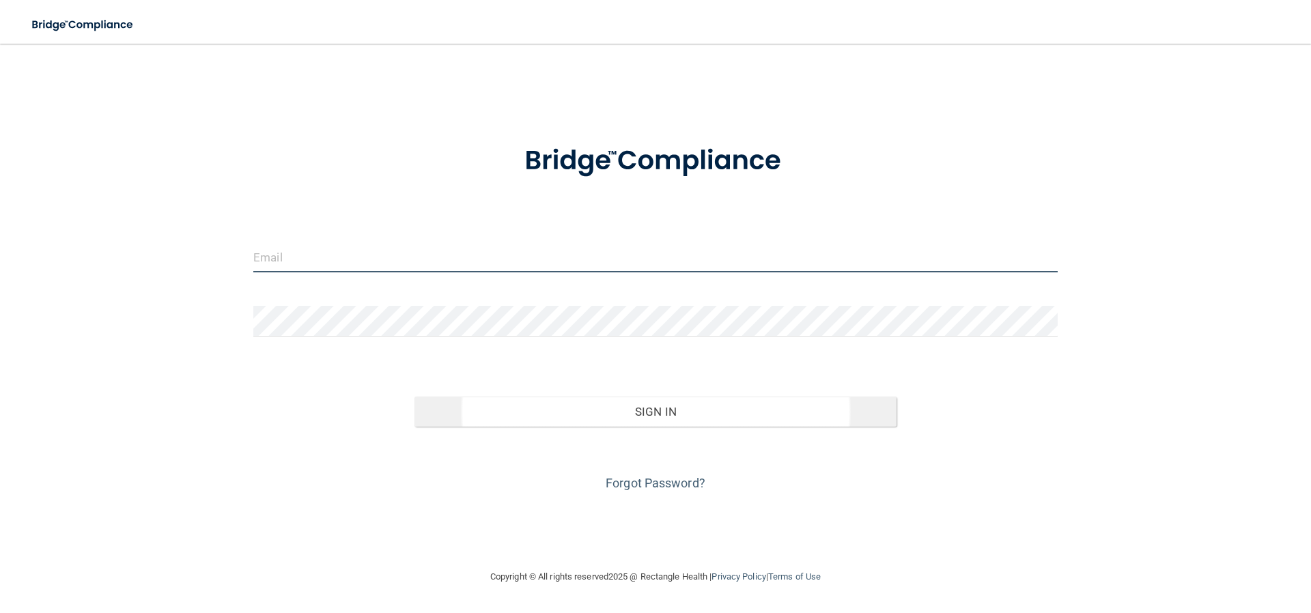
type input "[EMAIL_ADDRESS][DOMAIN_NAME]"
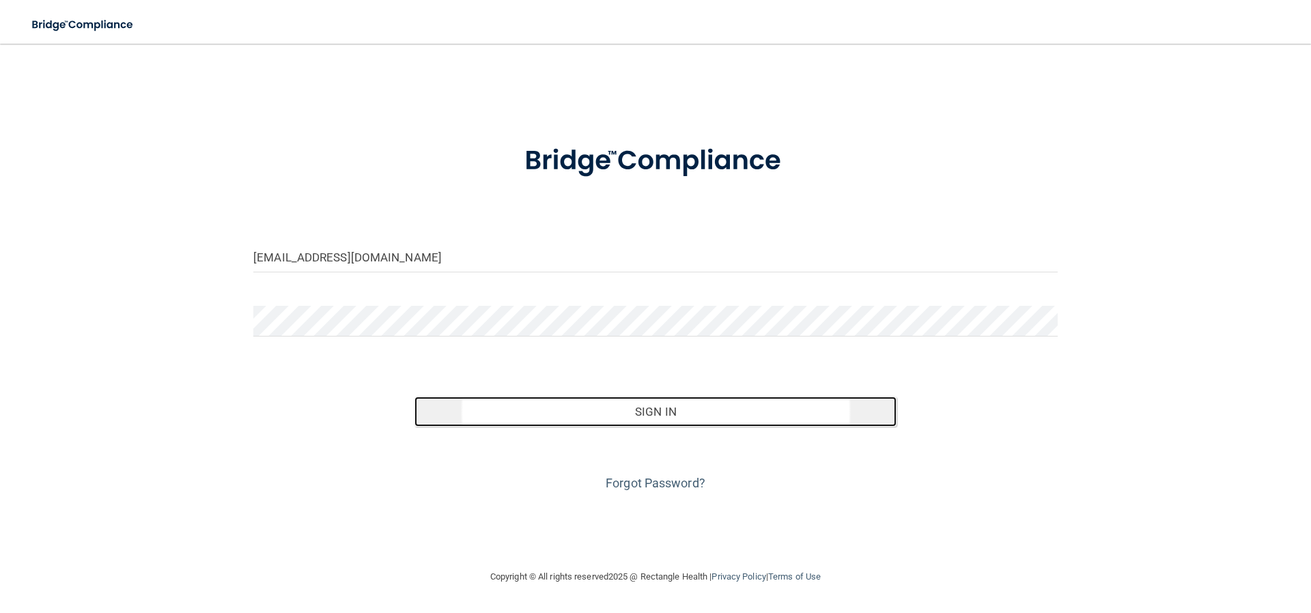
click at [644, 406] on button "Sign In" at bounding box center [656, 412] width 483 height 30
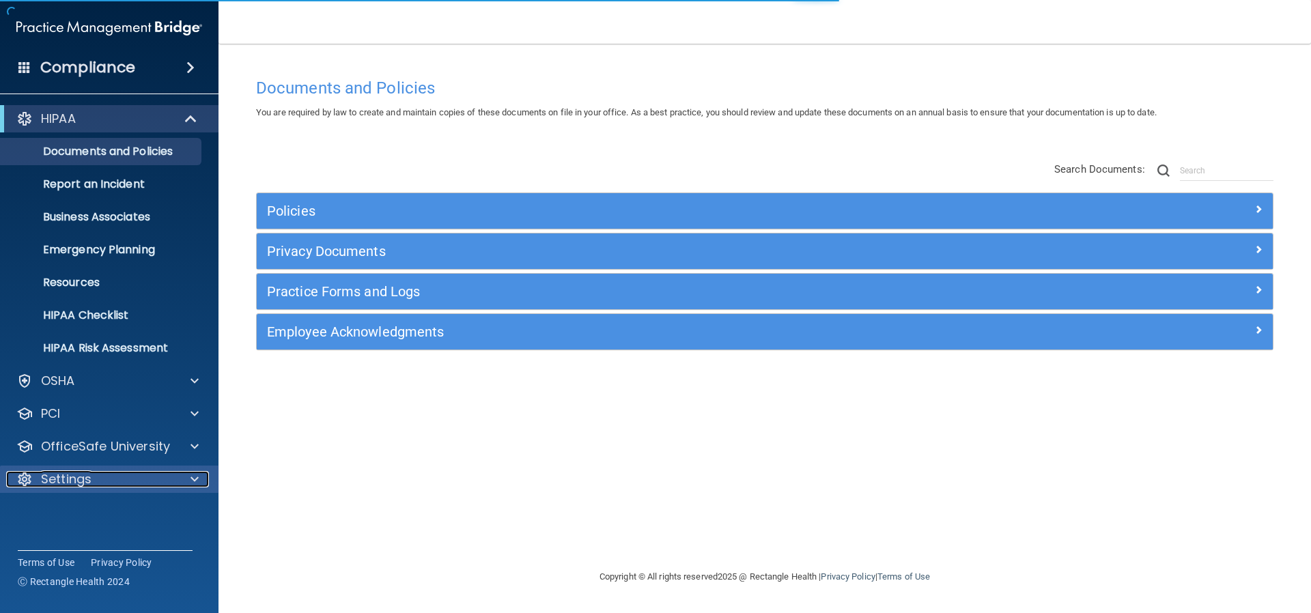
click at [79, 479] on p "Settings" at bounding box center [66, 479] width 51 height 16
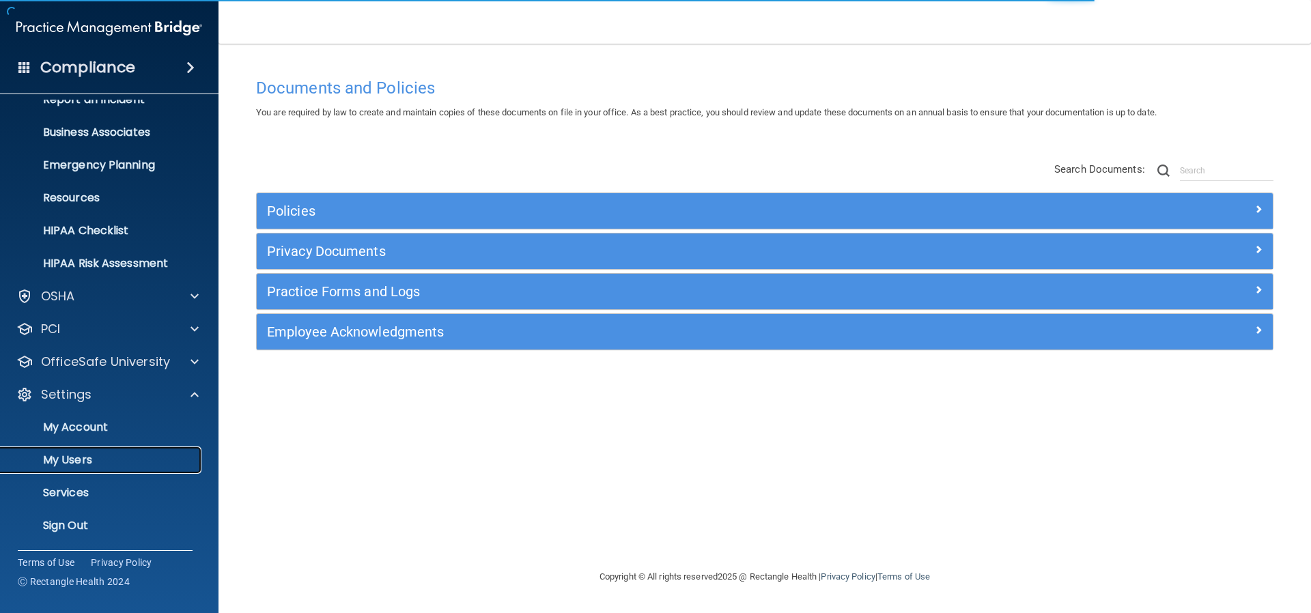
click at [79, 456] on p "My Users" at bounding box center [102, 460] width 186 height 14
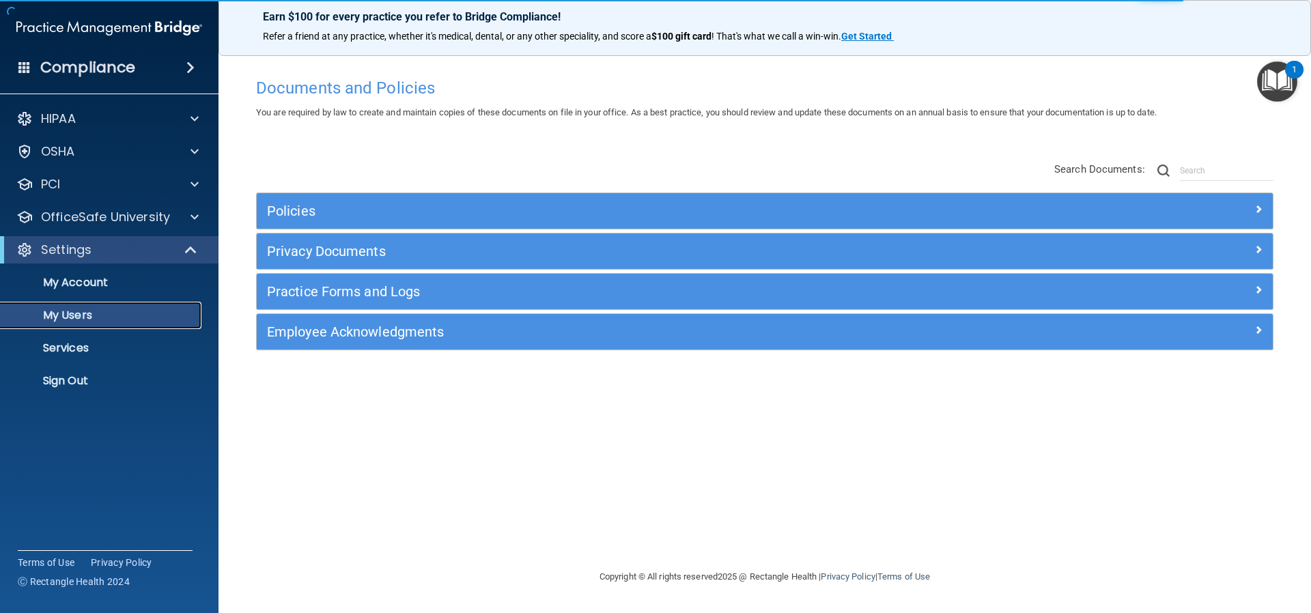
select select "20"
